Goal: Task Accomplishment & Management: Use online tool/utility

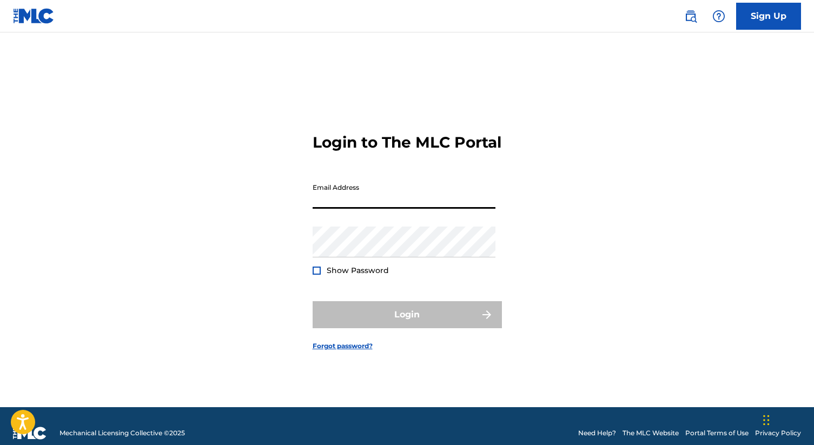
click at [328, 201] on input "Email Address" at bounding box center [404, 193] width 183 height 31
type input "[PERSON_NAME][EMAIL_ADDRESS][DOMAIN_NAME]"
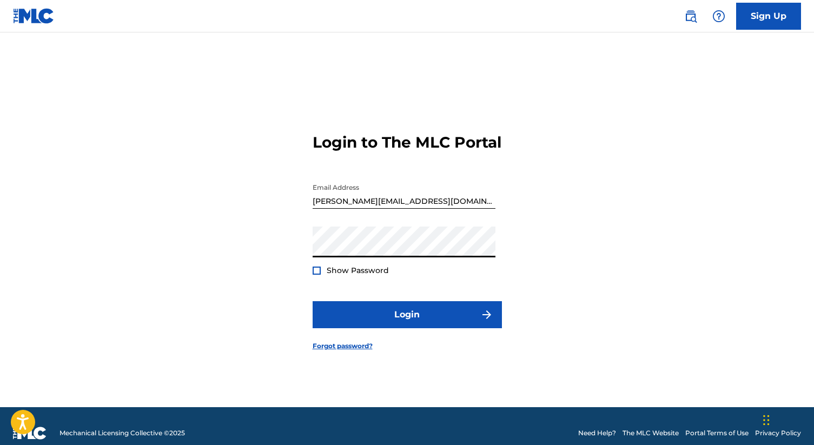
click at [327, 275] on span "Show Password" at bounding box center [358, 270] width 62 height 10
click at [324, 276] on div "Show Password" at bounding box center [351, 270] width 76 height 11
drag, startPoint x: 315, startPoint y: 282, endPoint x: 328, endPoint y: 295, distance: 18.7
click at [315, 275] on div at bounding box center [317, 271] width 8 height 8
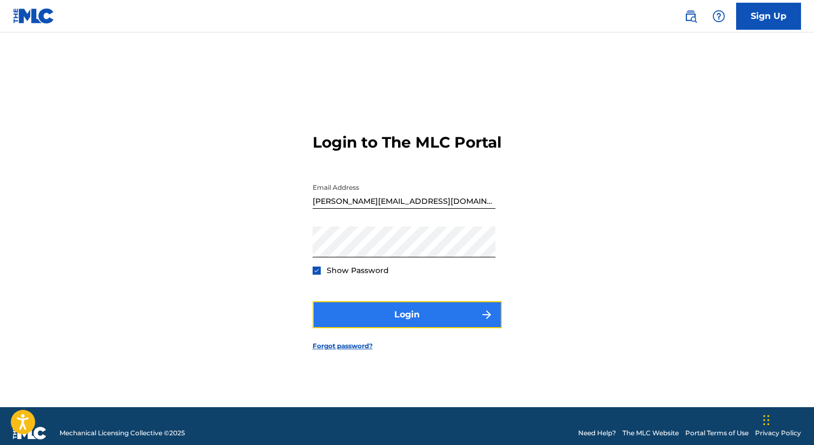
click at [345, 324] on button "Login" at bounding box center [407, 314] width 189 height 27
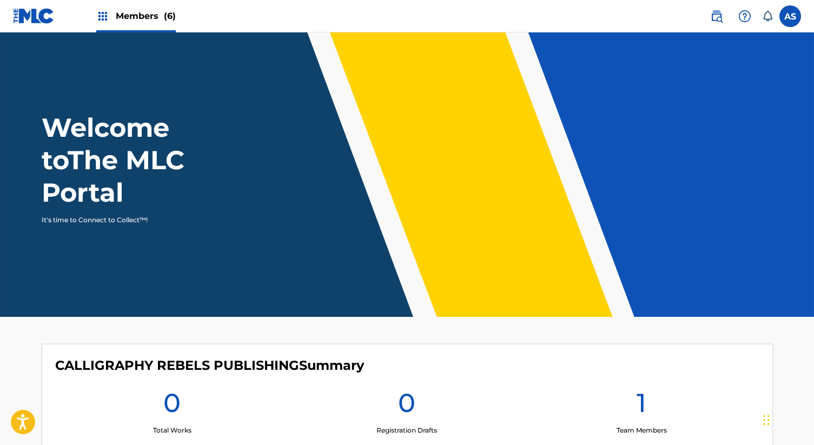
click at [118, 12] on span "Members (6)" at bounding box center [146, 16] width 60 height 12
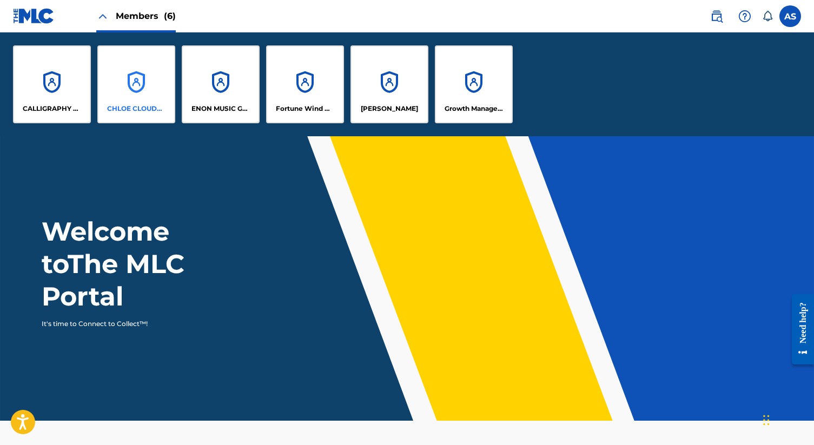
click at [139, 62] on div "CHLOE CLOUDS SONGS PUBLISHING" at bounding box center [136, 84] width 78 height 78
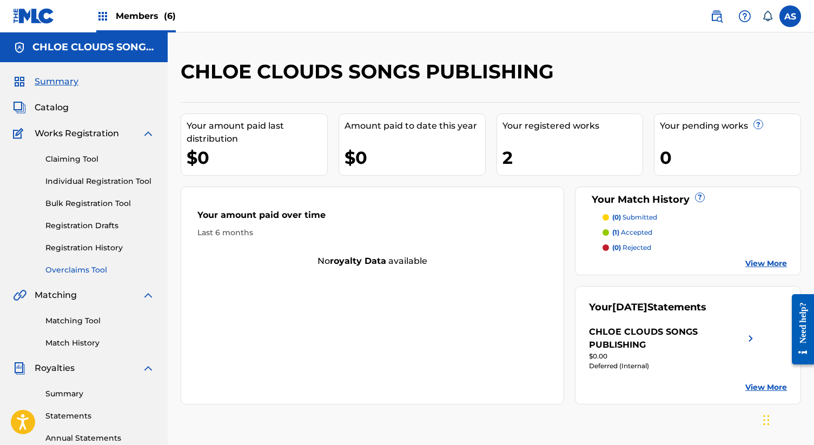
click at [75, 269] on link "Overclaims Tool" at bounding box center [99, 269] width 109 height 11
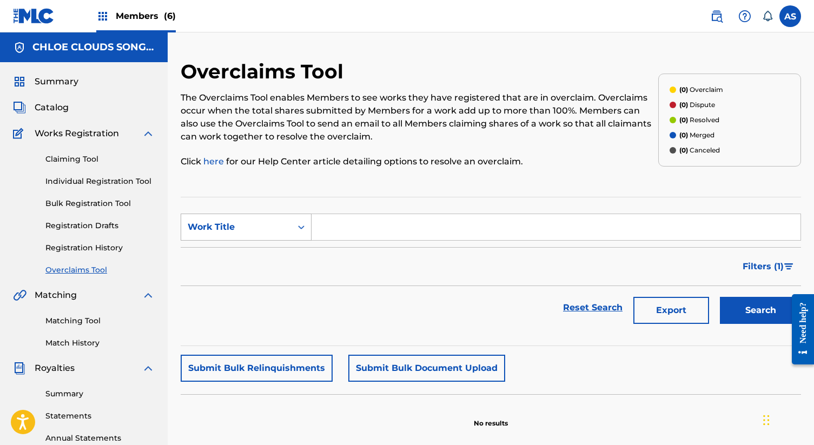
click at [296, 228] on icon "Search Form" at bounding box center [301, 227] width 11 height 11
click at [103, 105] on div "Catalog" at bounding box center [84, 107] width 142 height 13
click at [86, 101] on div "Summary Catalog Works Registration Claiming Tool Individual Registration Tool B…" at bounding box center [84, 340] width 168 height 556
click at [72, 105] on div "Catalog" at bounding box center [84, 107] width 142 height 13
click at [55, 108] on span "Catalog" at bounding box center [52, 107] width 34 height 13
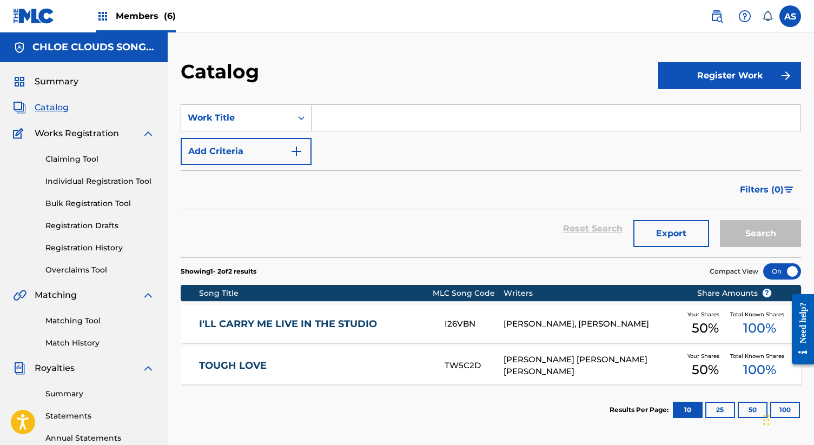
click at [349, 123] on input "Search Form" at bounding box center [555, 118] width 489 height 26
type input "let me be"
click at [720, 220] on button "Search" at bounding box center [760, 233] width 81 height 27
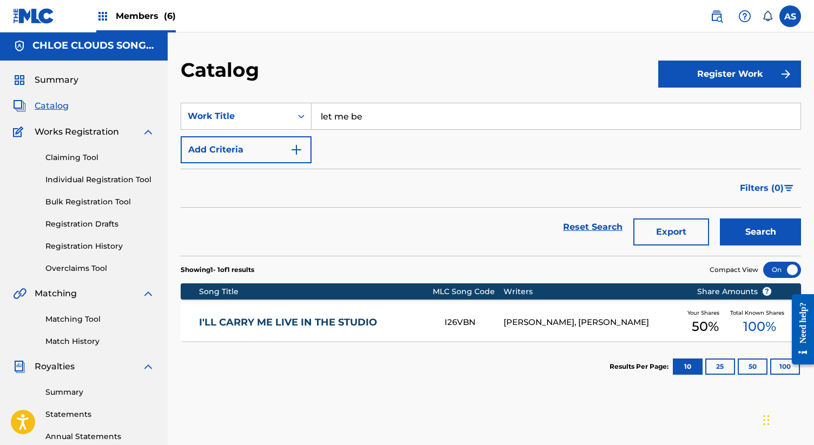
scroll to position [3, 0]
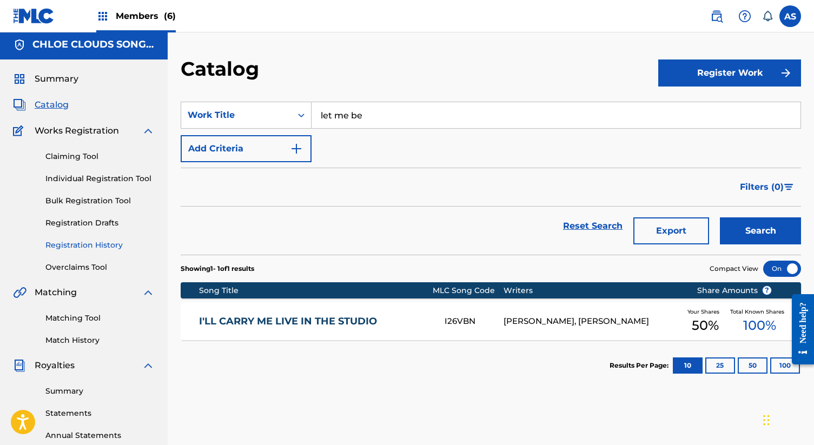
click at [108, 250] on link "Registration History" at bounding box center [99, 245] width 109 height 11
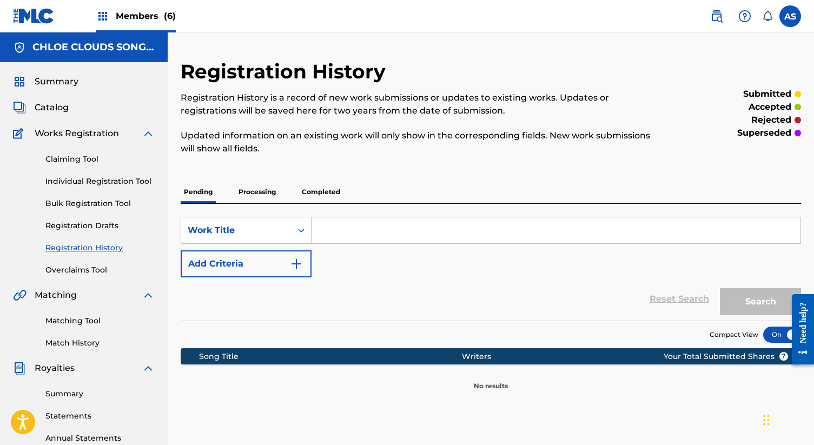
click at [410, 228] on input "Search Form" at bounding box center [555, 230] width 489 height 26
type input "let me be"
click at [720, 288] on button "Search" at bounding box center [760, 301] width 81 height 27
click at [60, 103] on span "Catalog" at bounding box center [52, 107] width 34 height 13
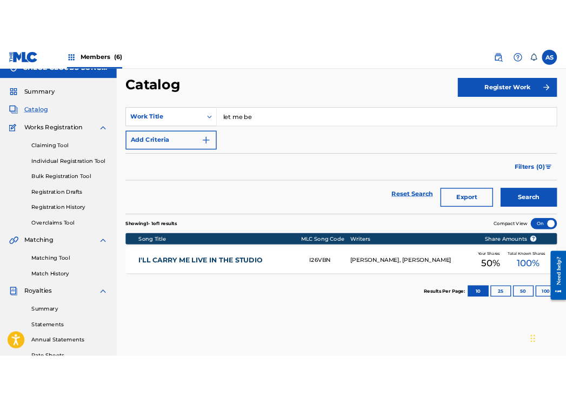
scroll to position [11, 0]
